Goal: Navigation & Orientation: Find specific page/section

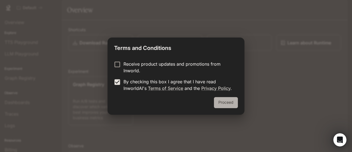
click at [228, 102] on button "Proceed" at bounding box center [226, 102] width 24 height 11
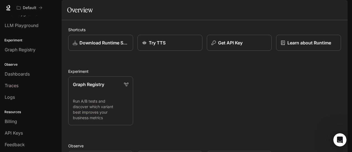
scroll to position [37, 0]
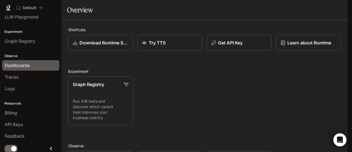
click at [20, 62] on span "Dashboards" at bounding box center [17, 65] width 25 height 7
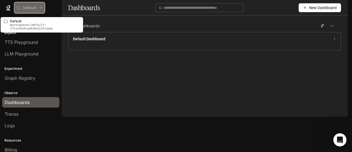
click at [32, 6] on p "Default" at bounding box center [29, 8] width 13 height 5
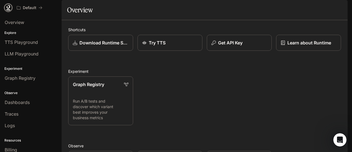
click at [8, 7] on icon at bounding box center [9, 8] width 6 height 6
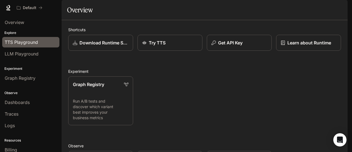
click at [26, 43] on span "TTS Playground" at bounding box center [21, 42] width 33 height 7
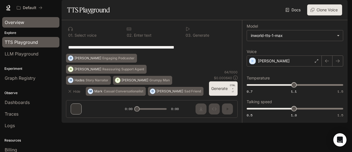
click at [24, 25] on span "Overview" at bounding box center [15, 22] width 20 height 7
